Goal: Transaction & Acquisition: Purchase product/service

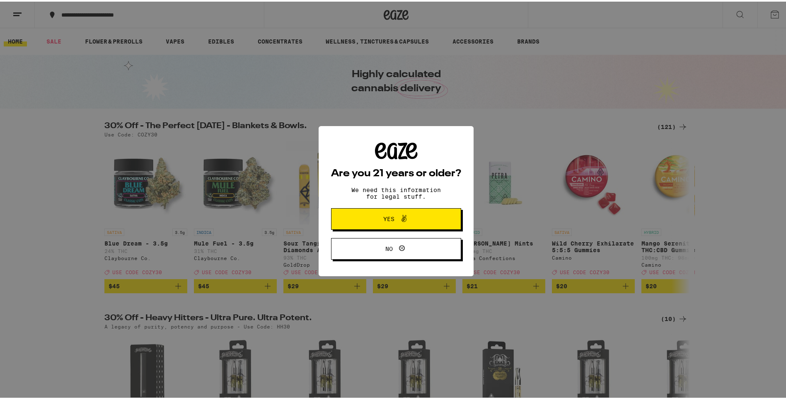
click at [399, 217] on icon at bounding box center [404, 217] width 10 height 10
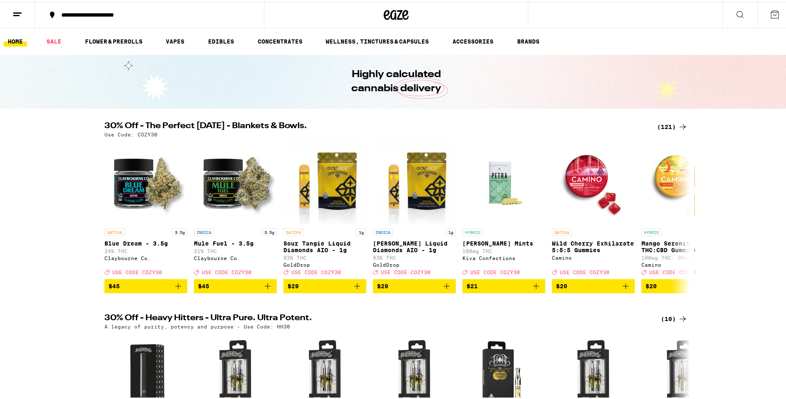
click at [113, 12] on div "**********" at bounding box center [153, 13] width 193 height 6
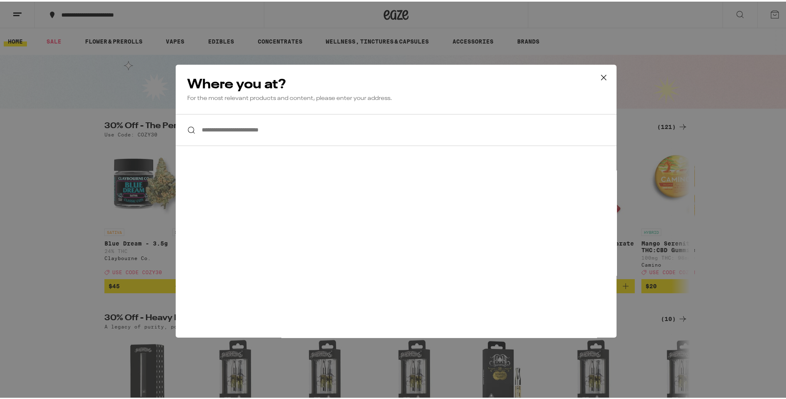
click at [238, 134] on input "**********" at bounding box center [396, 128] width 441 height 32
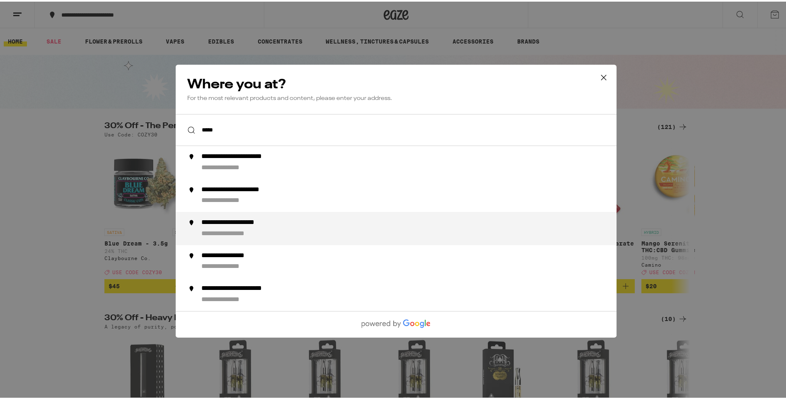
click at [228, 218] on li "**********" at bounding box center [396, 226] width 441 height 33
type input "**********"
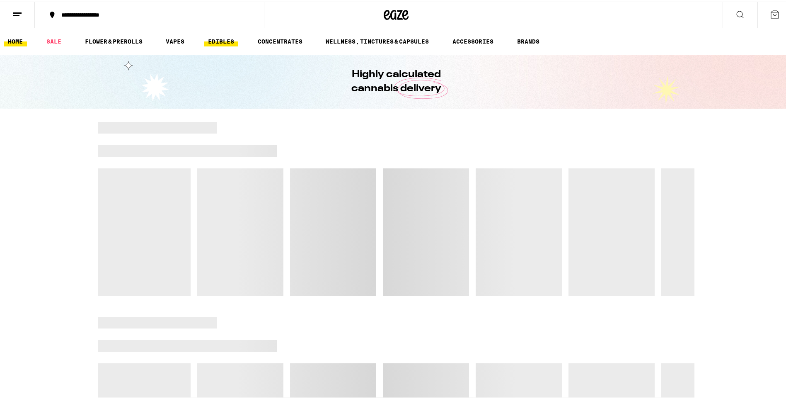
click at [216, 39] on link "EDIBLES" at bounding box center [221, 40] width 34 height 10
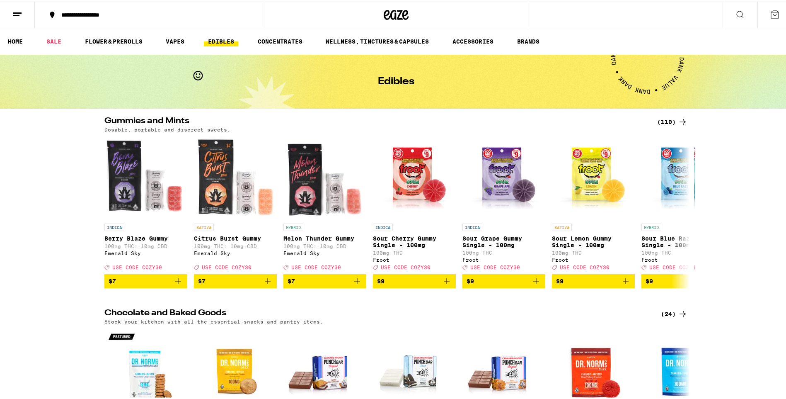
click at [662, 121] on div "(110)" at bounding box center [672, 120] width 31 height 10
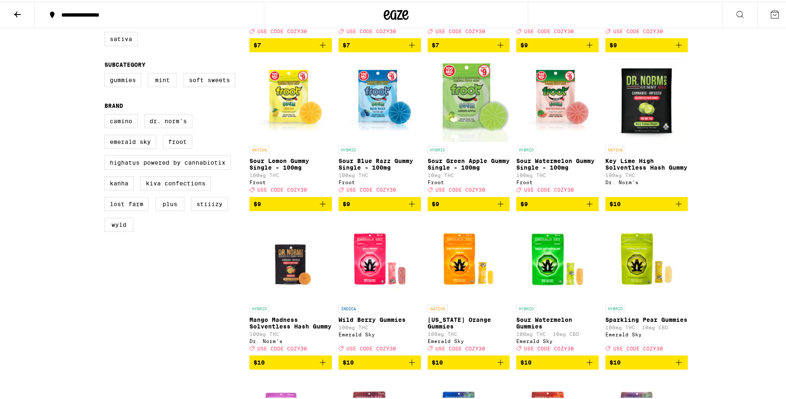
scroll to position [277, 0]
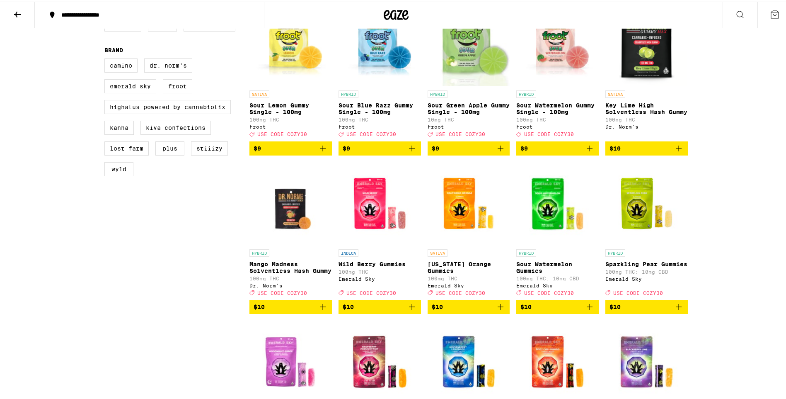
click at [678, 152] on icon "Add to bag" at bounding box center [679, 147] width 10 height 10
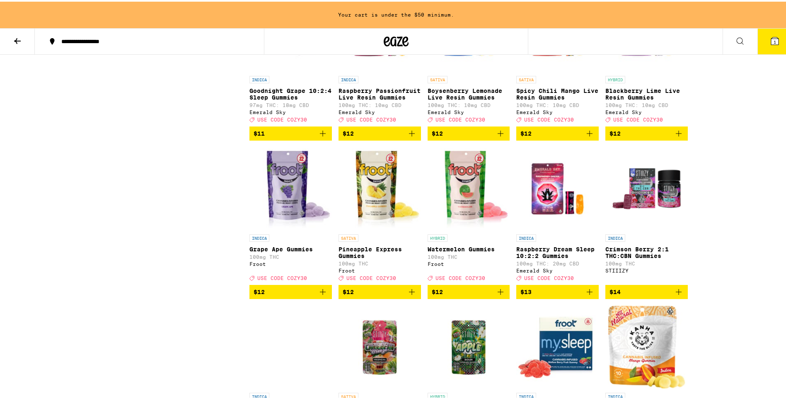
scroll to position [690, 0]
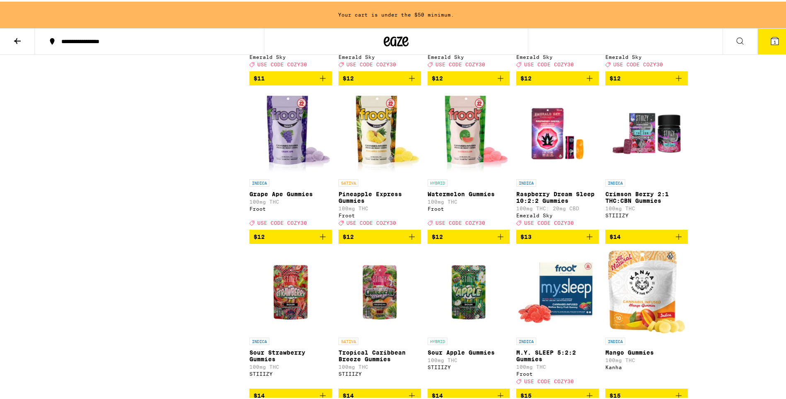
click at [410, 240] on icon "Add to bag" at bounding box center [412, 235] width 10 height 10
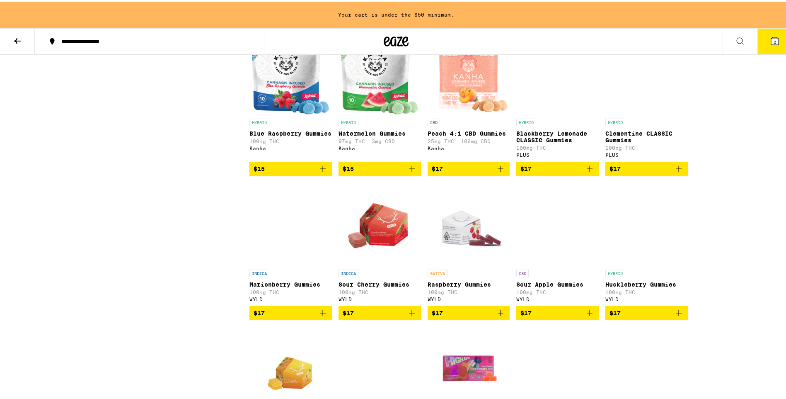
scroll to position [1242, 0]
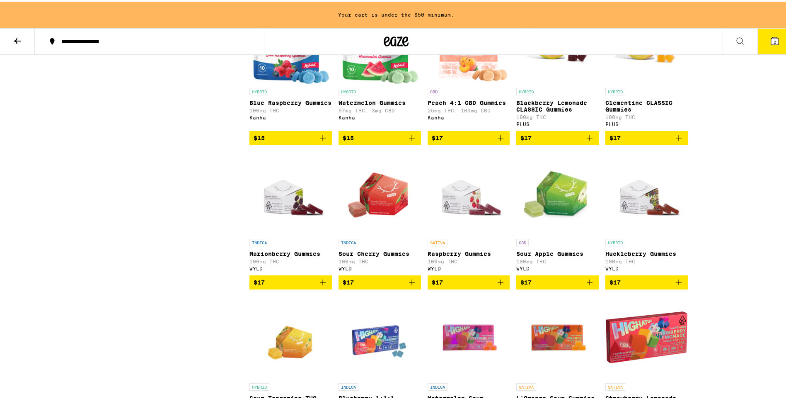
click at [497, 286] on icon "Add to bag" at bounding box center [501, 281] width 10 height 10
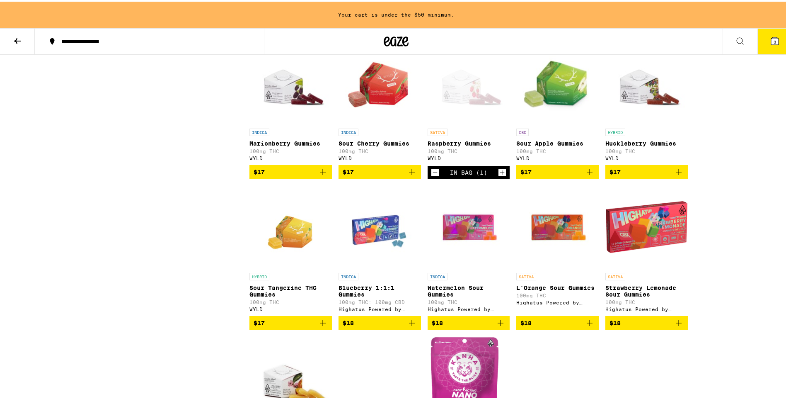
scroll to position [1353, 0]
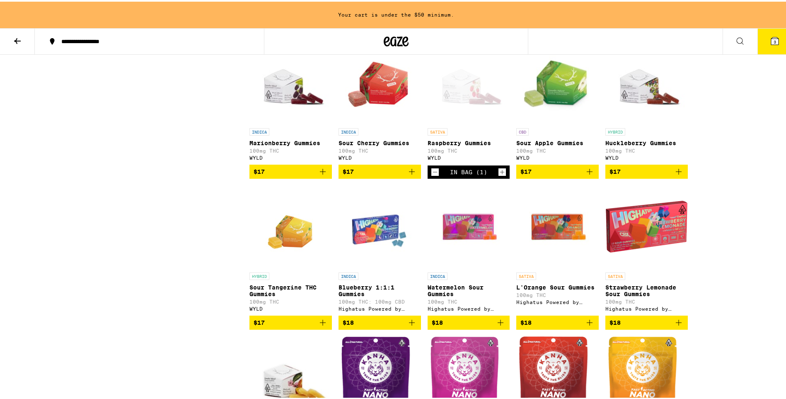
click at [409, 173] on icon "Add to bag" at bounding box center [412, 170] width 6 height 6
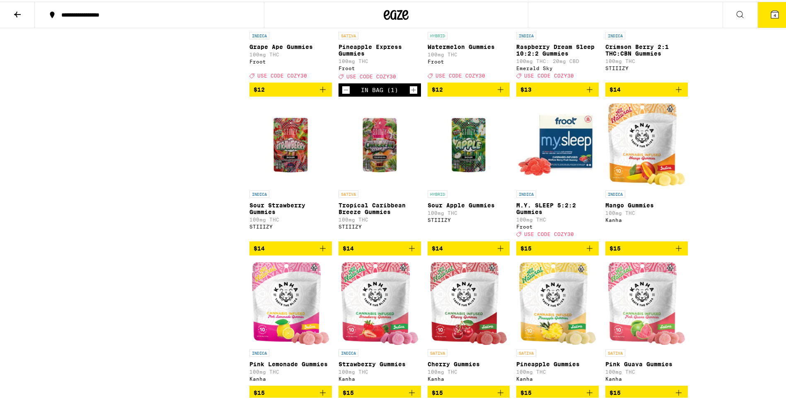
scroll to position [829, 0]
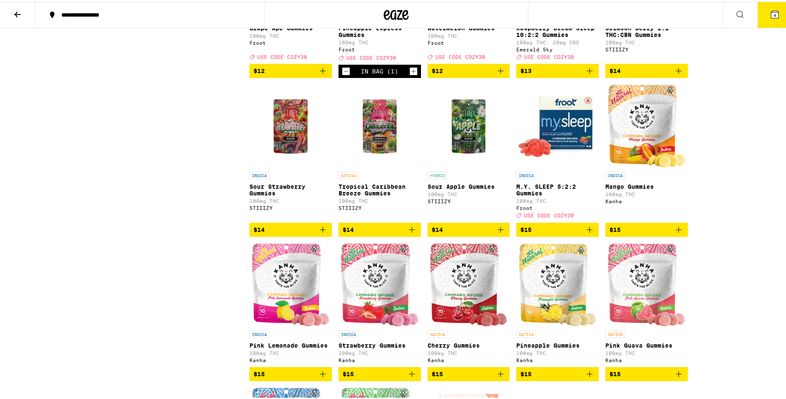
click at [496, 233] on icon "Add to bag" at bounding box center [501, 228] width 10 height 10
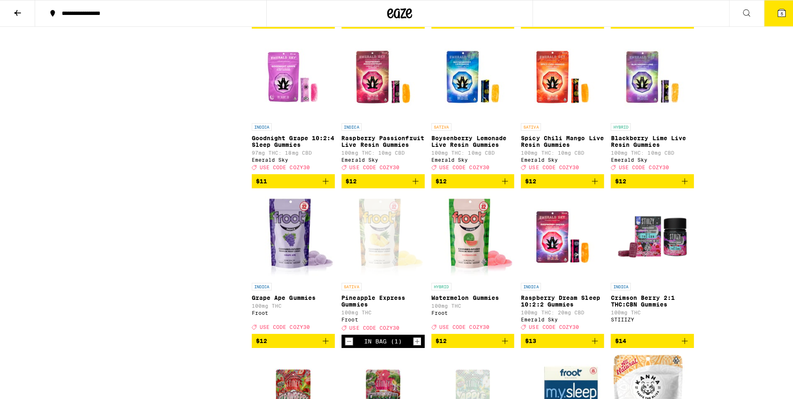
scroll to position [553, 0]
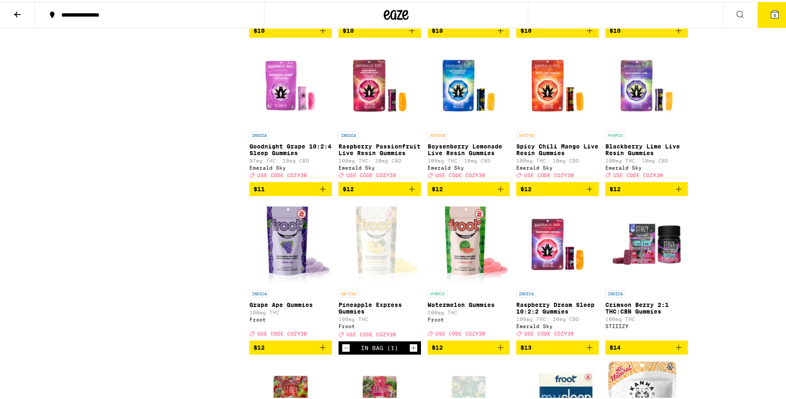
click at [771, 13] on icon at bounding box center [774, 12] width 7 height 7
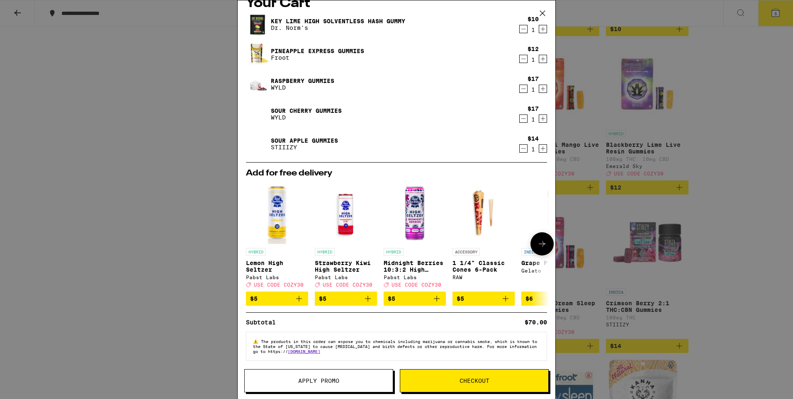
scroll to position [22, 0]
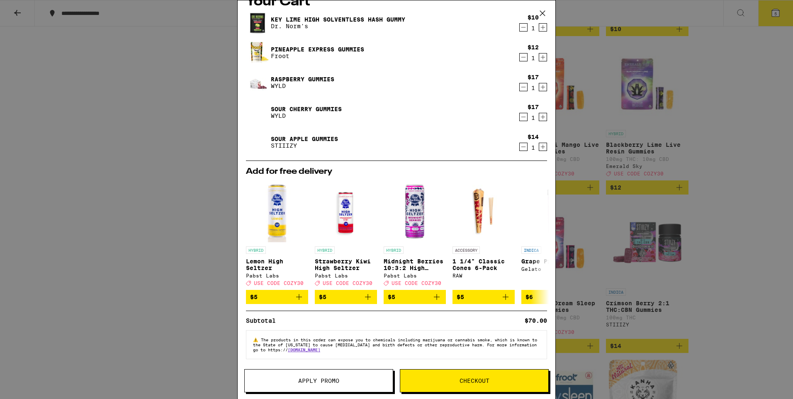
click at [480, 380] on span "Checkout" at bounding box center [474, 381] width 30 height 6
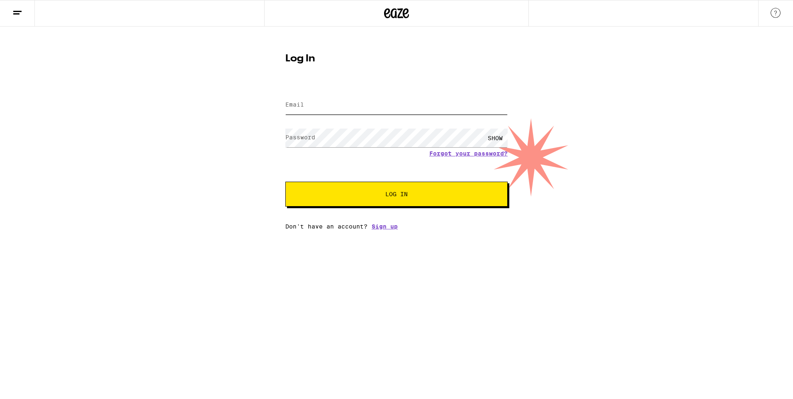
type input "[EMAIL_ADDRESS][DOMAIN_NAME]"
click at [403, 200] on button "Log In" at bounding box center [396, 194] width 222 height 25
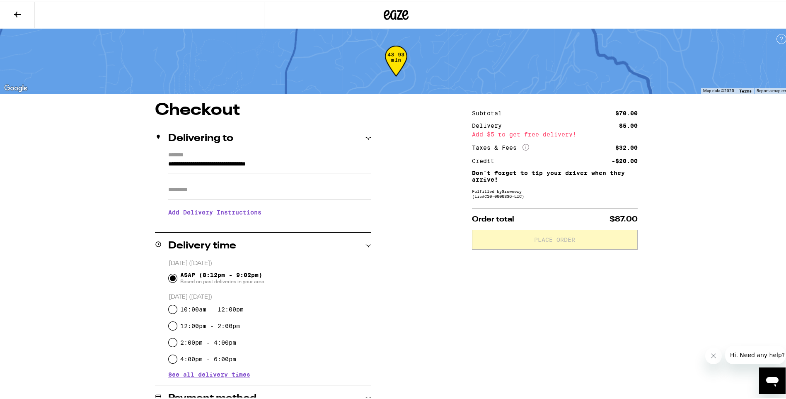
click at [17, 15] on icon at bounding box center [17, 13] width 7 height 6
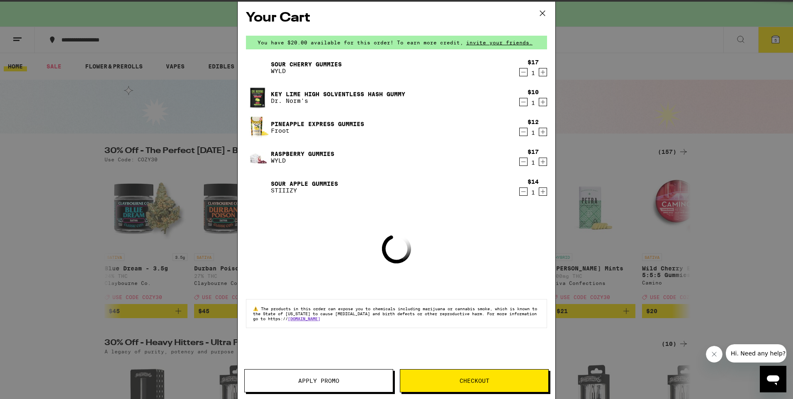
click at [32, 205] on div "Your Cart You have $20.00 available for this order! To earn more credit, invite…" at bounding box center [396, 199] width 793 height 399
click at [538, 14] on icon at bounding box center [542, 13] width 12 height 12
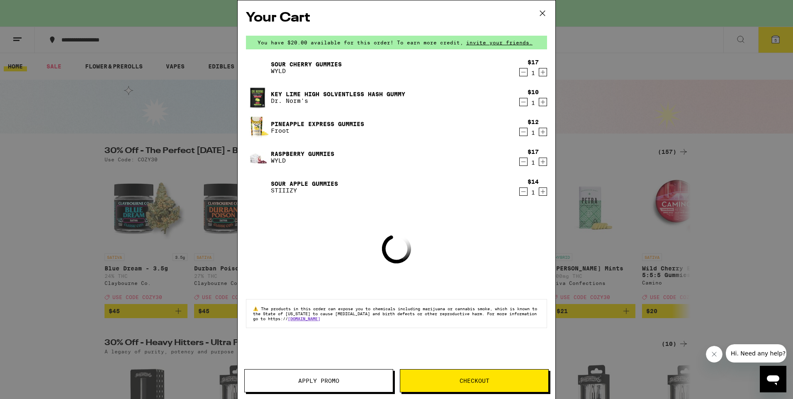
click at [543, 15] on icon at bounding box center [542, 13] width 12 height 12
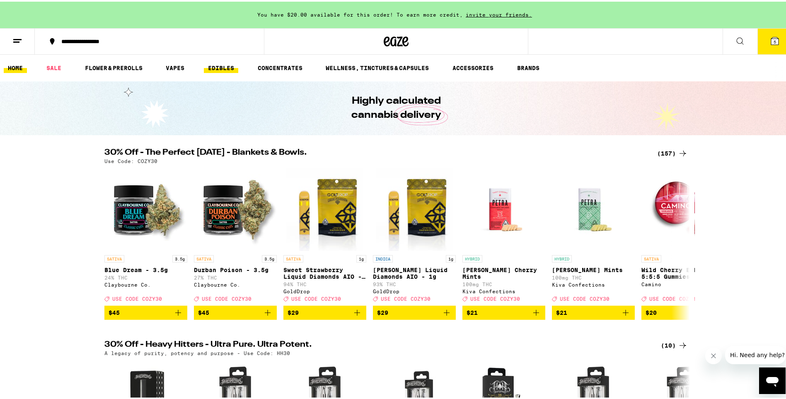
click at [225, 66] on link "EDIBLES" at bounding box center [221, 66] width 34 height 10
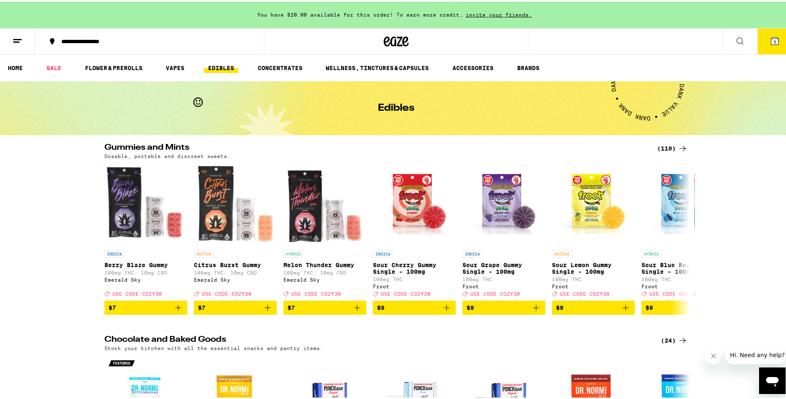
click at [667, 147] on div "(110)" at bounding box center [672, 147] width 31 height 10
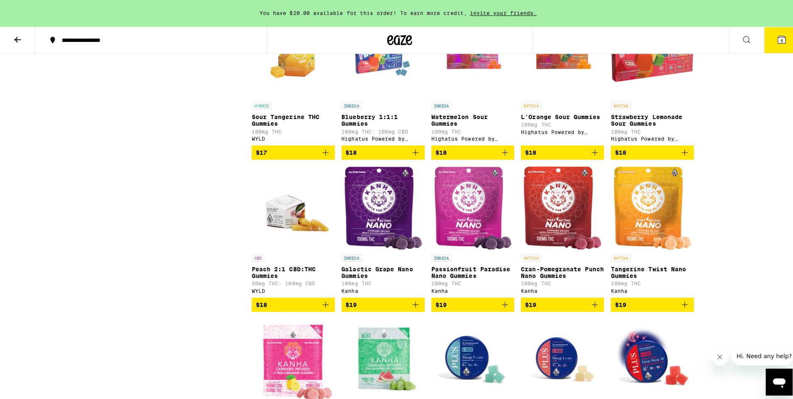
scroll to position [1507, 0]
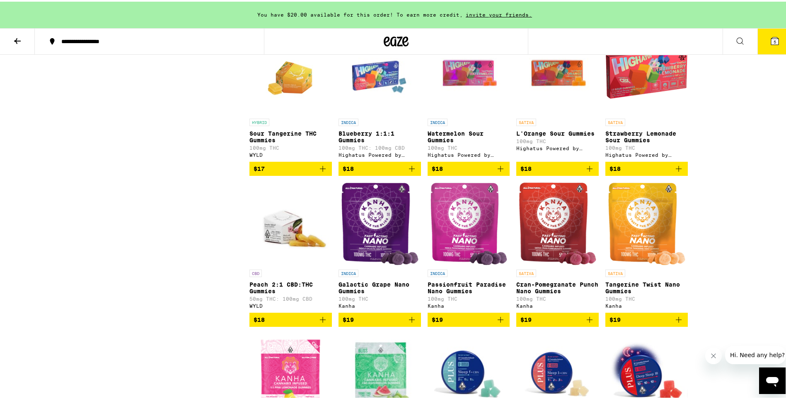
click at [321, 172] on icon "Add to bag" at bounding box center [323, 167] width 10 height 10
click at [773, 42] on icon at bounding box center [774, 39] width 7 height 7
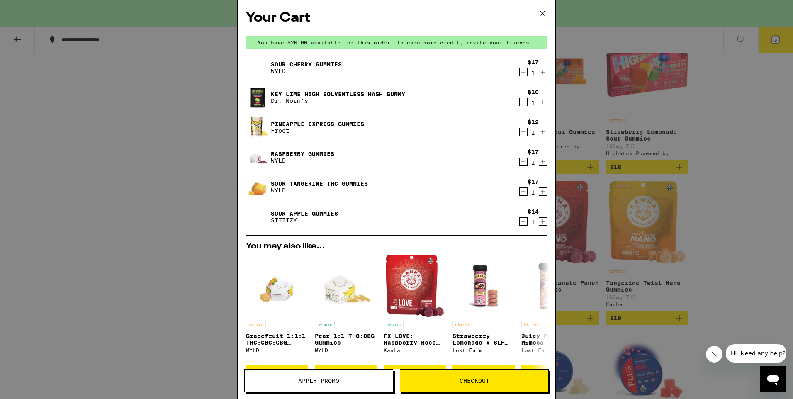
click at [483, 385] on button "Checkout" at bounding box center [474, 380] width 149 height 23
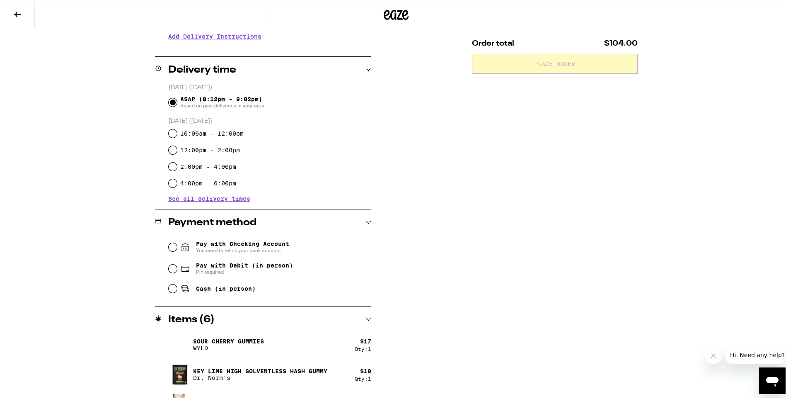
scroll to position [221, 0]
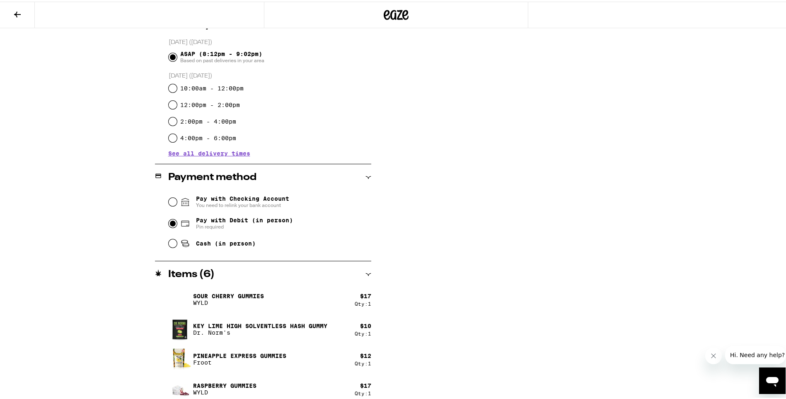
click at [170, 223] on input "Pay with Debit (in person) Pin required" at bounding box center [173, 222] width 8 height 8
radio input "true"
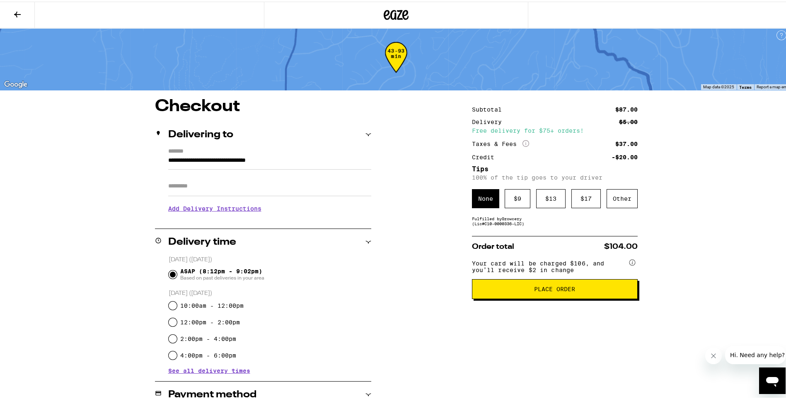
scroll to position [0, 0]
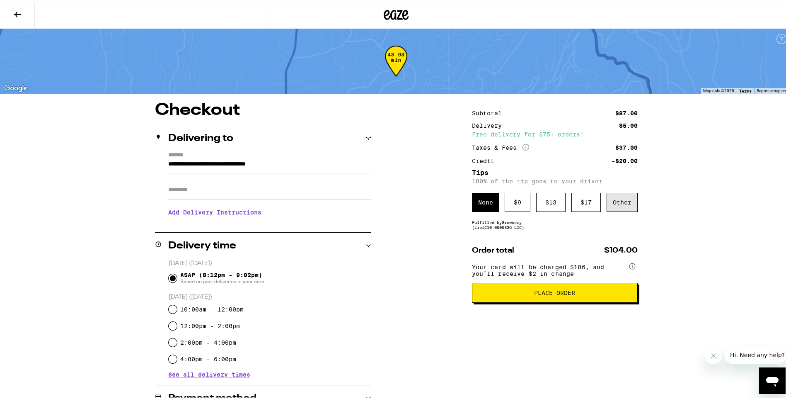
click at [620, 202] on div "Other" at bounding box center [622, 200] width 31 height 19
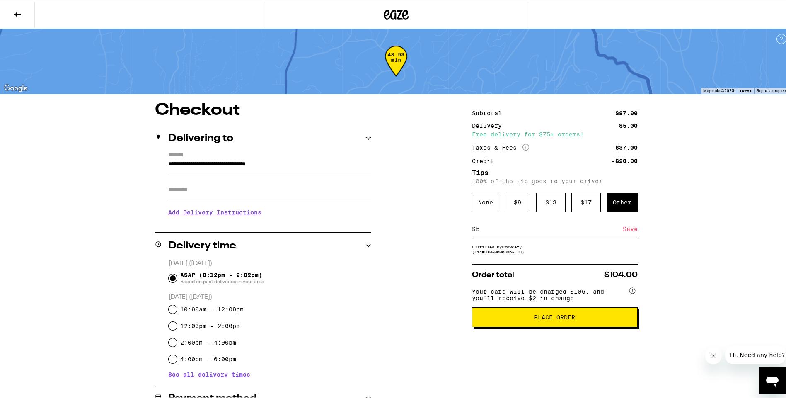
type input "5"
click at [657, 245] on div "**********" at bounding box center [396, 393] width 597 height 586
click at [625, 228] on div "Save" at bounding box center [630, 227] width 15 height 18
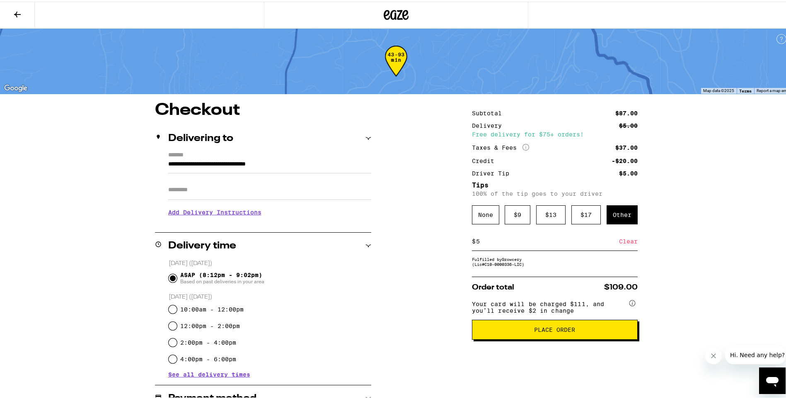
click at [543, 331] on span "Place Order" at bounding box center [554, 328] width 41 height 6
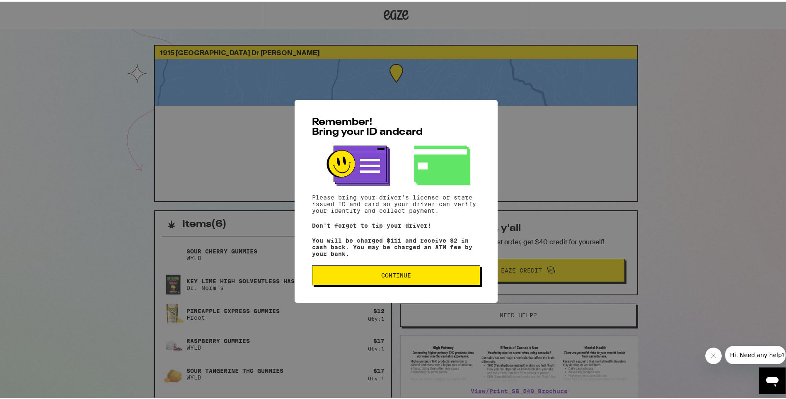
click at [400, 277] on span "Continue" at bounding box center [396, 274] width 30 height 6
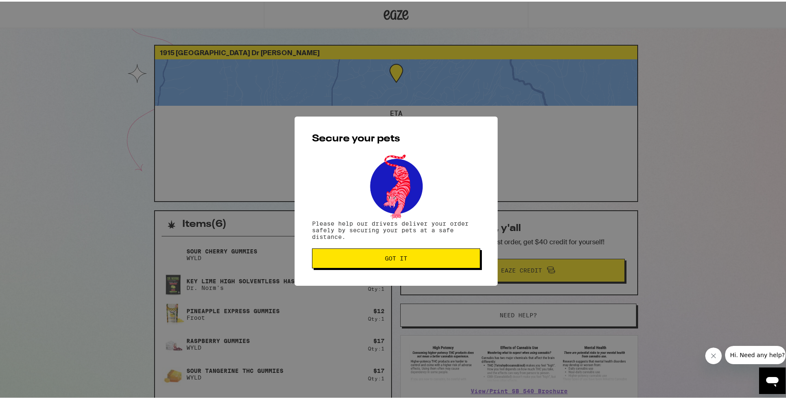
click at [385, 260] on span "Got it" at bounding box center [396, 257] width 22 height 6
